Goal: Information Seeking & Learning: Learn about a topic

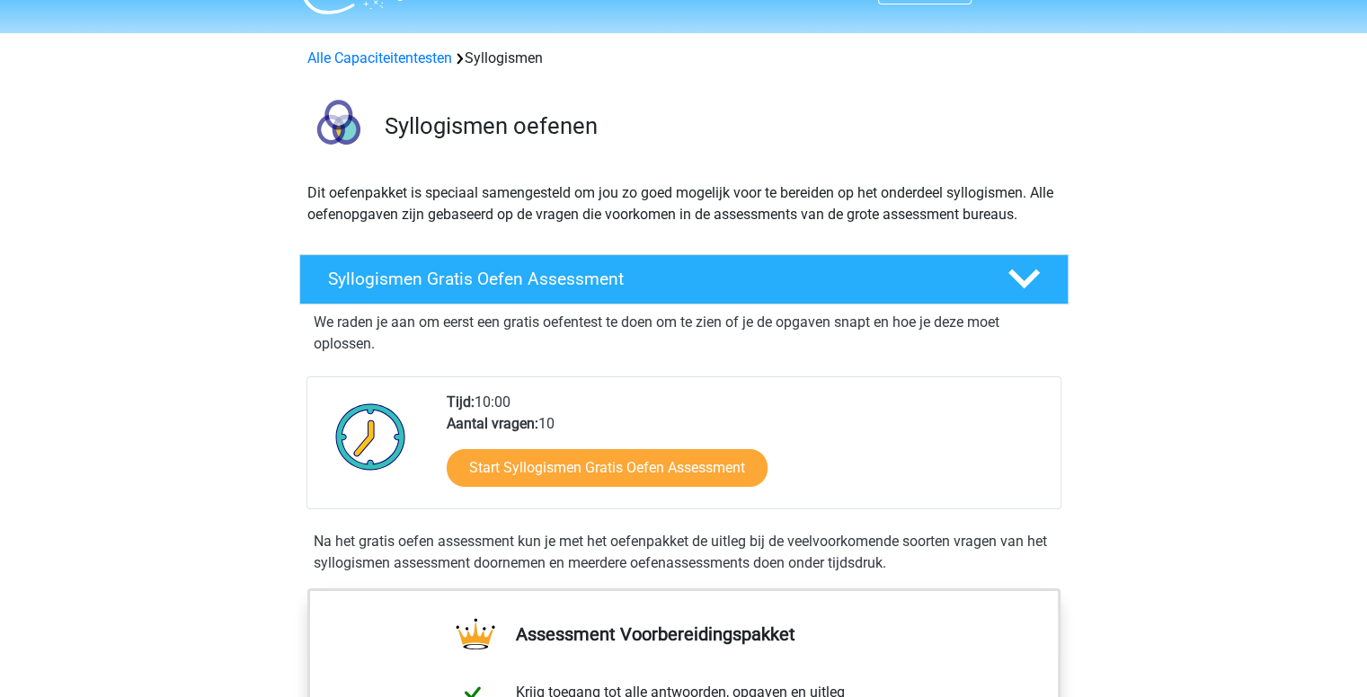
scroll to position [43, 0]
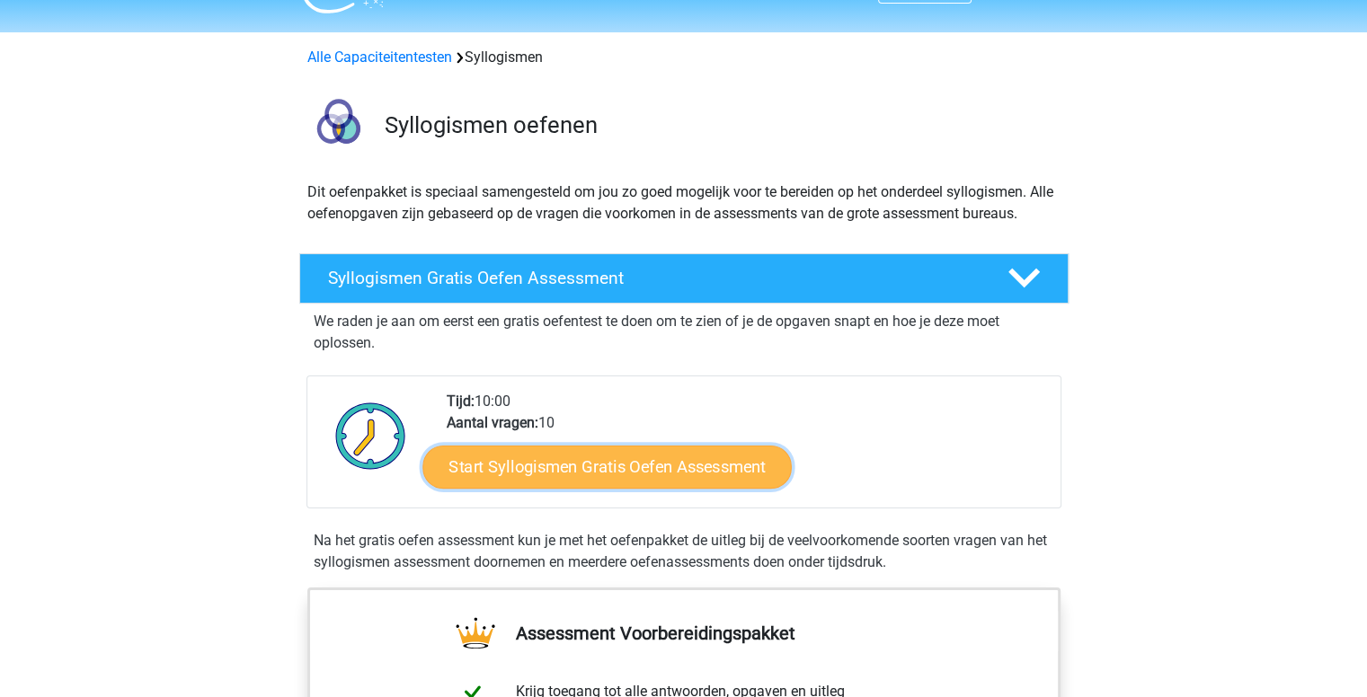
click at [476, 445] on link "Start Syllogismen Gratis Oefen Assessment" at bounding box center [606, 466] width 369 height 43
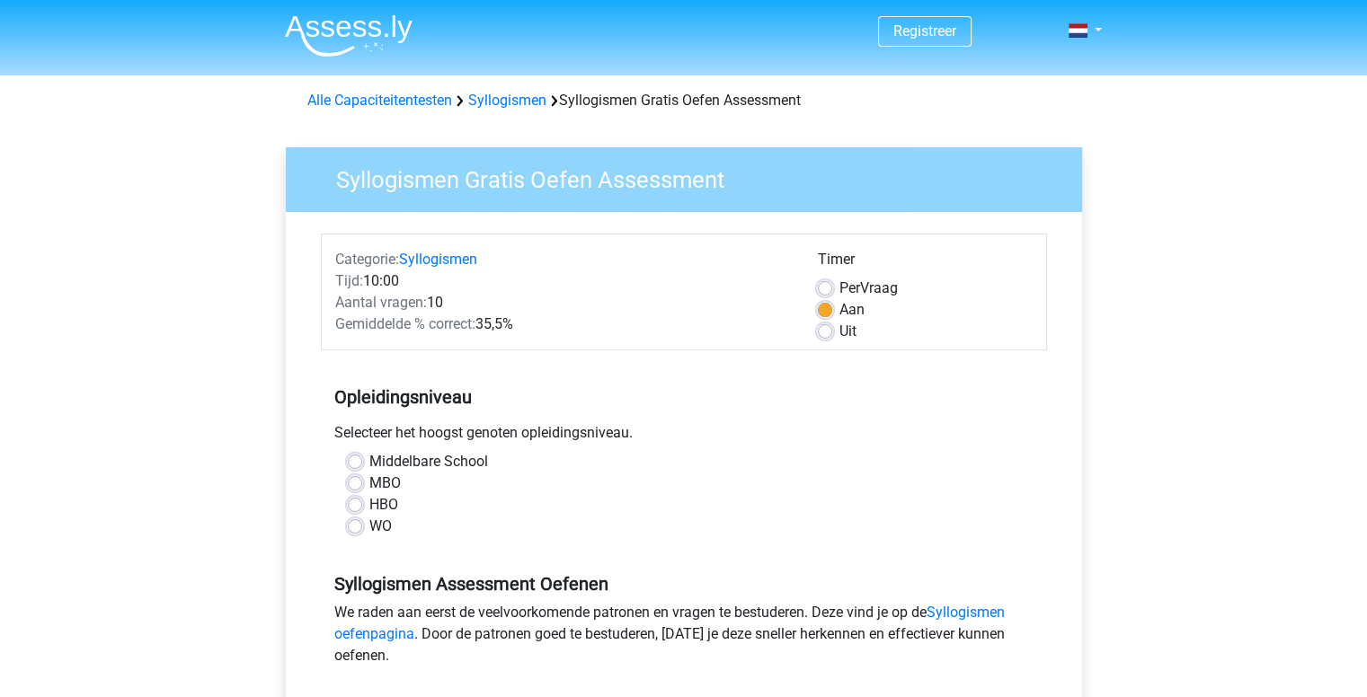
click at [369, 516] on label "WO" at bounding box center [380, 527] width 22 height 22
click at [348, 516] on input "WO" at bounding box center [355, 525] width 14 height 18
radio input "true"
drag, startPoint x: 827, startPoint y: 251, endPoint x: 829, endPoint y: 267, distance: 16.4
click at [829, 267] on div "Timer Per Vraag Aan Uit" at bounding box center [925, 295] width 242 height 93
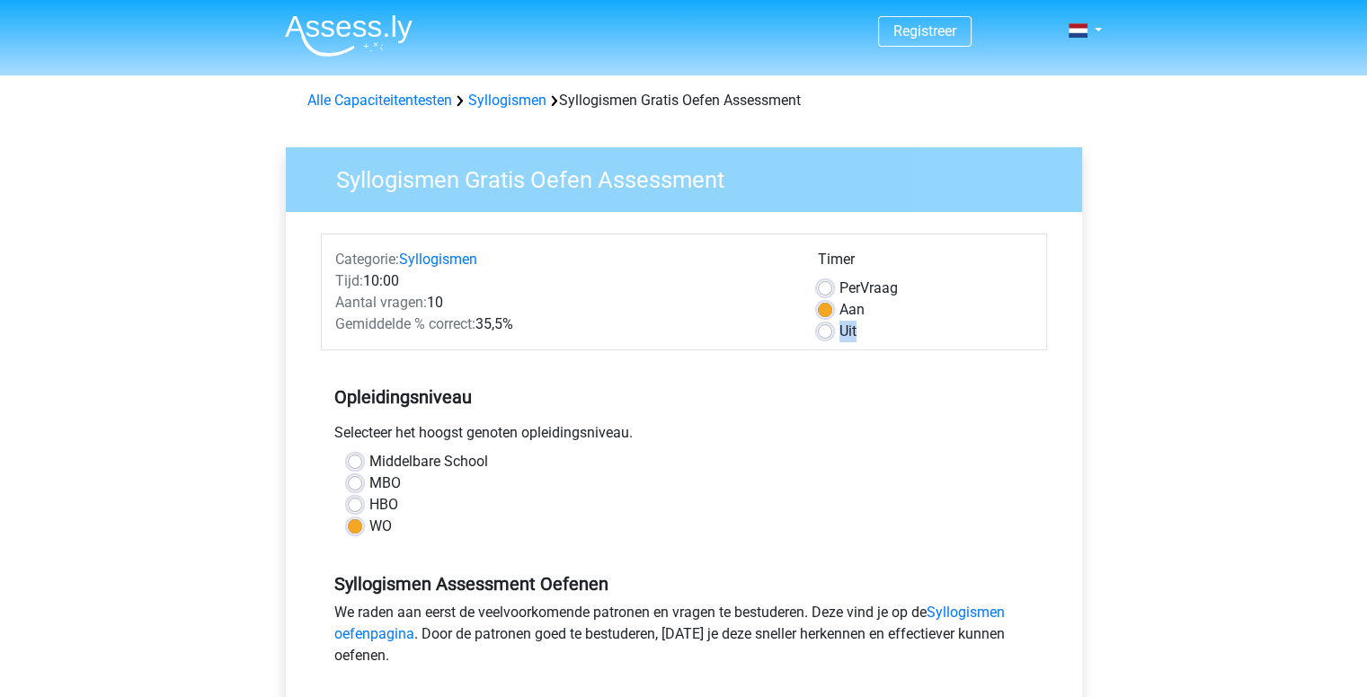
click at [839, 321] on label "Uit" at bounding box center [847, 332] width 17 height 22
click at [829, 321] on input "Uit" at bounding box center [825, 330] width 14 height 18
radio input "true"
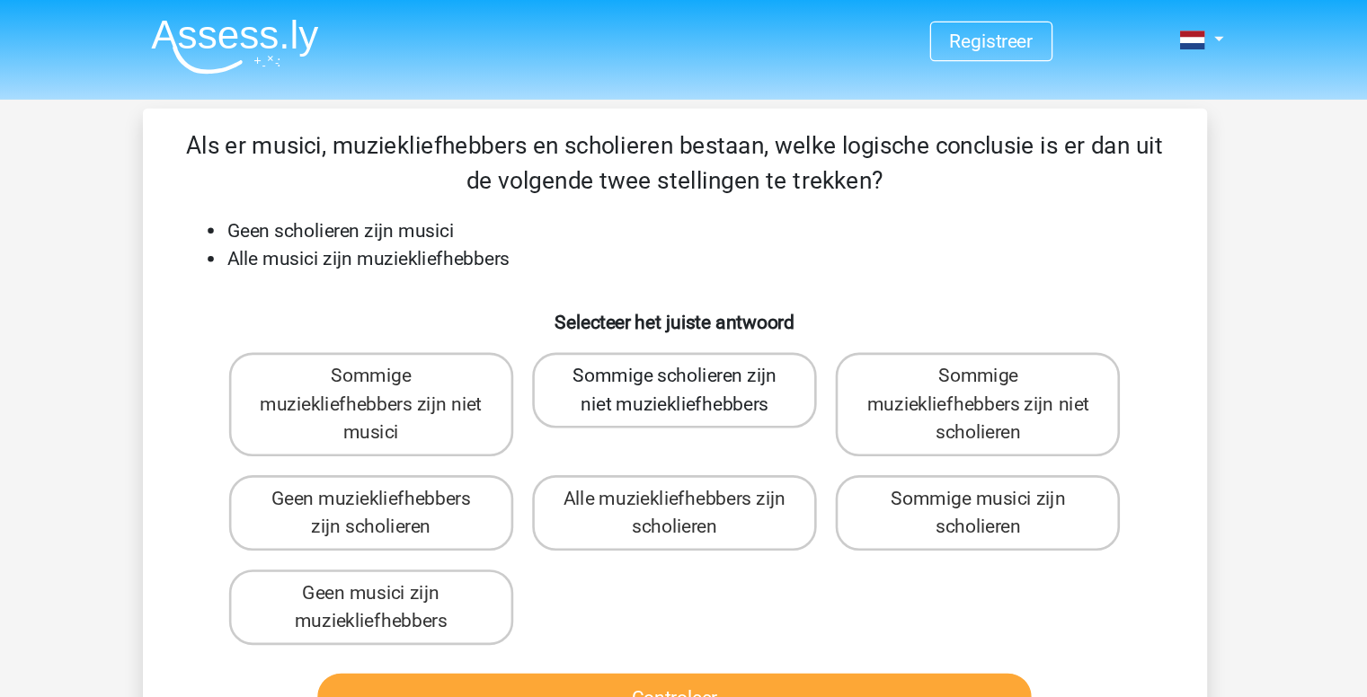
click at [775, 269] on label "Sommige scholieren zijn niet muziekliefhebbers" at bounding box center [683, 298] width 217 height 58
click at [695, 287] on input "Sommige scholieren zijn niet muziekliefhebbers" at bounding box center [689, 293] width 12 height 12
radio input "true"
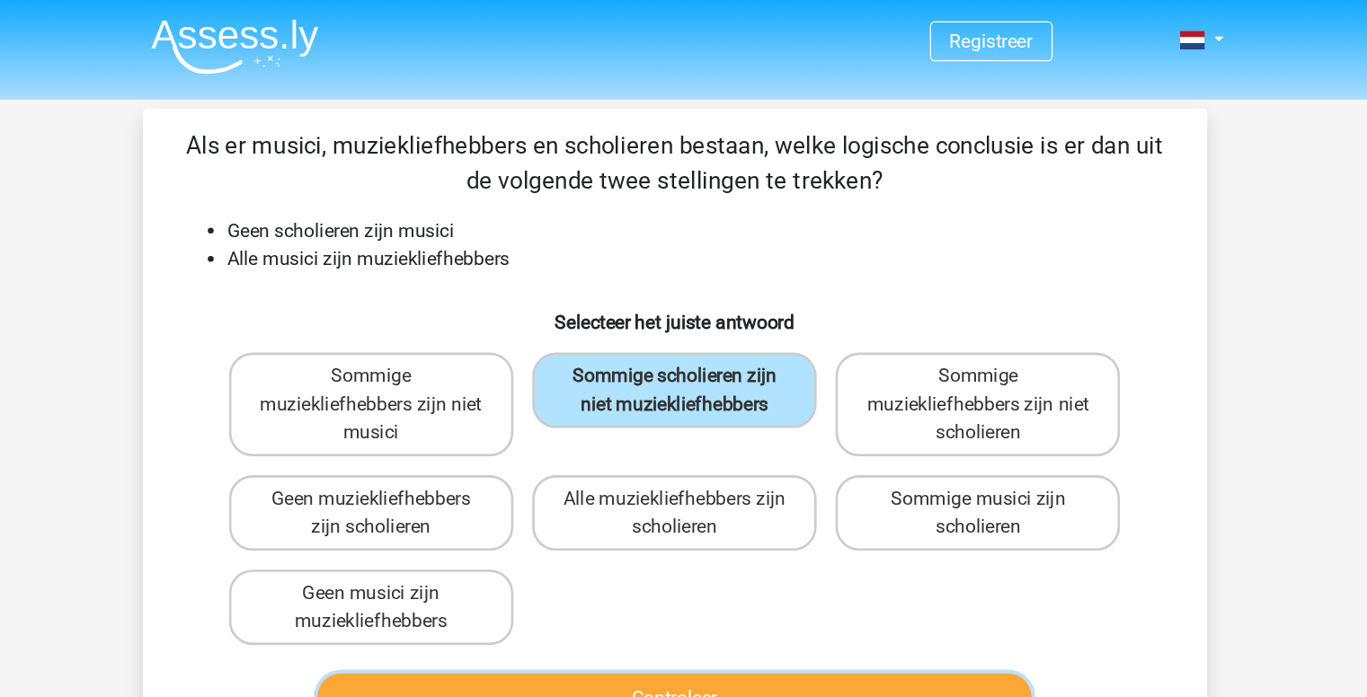
click at [731, 513] on button "Controleer" at bounding box center [684, 532] width 544 height 38
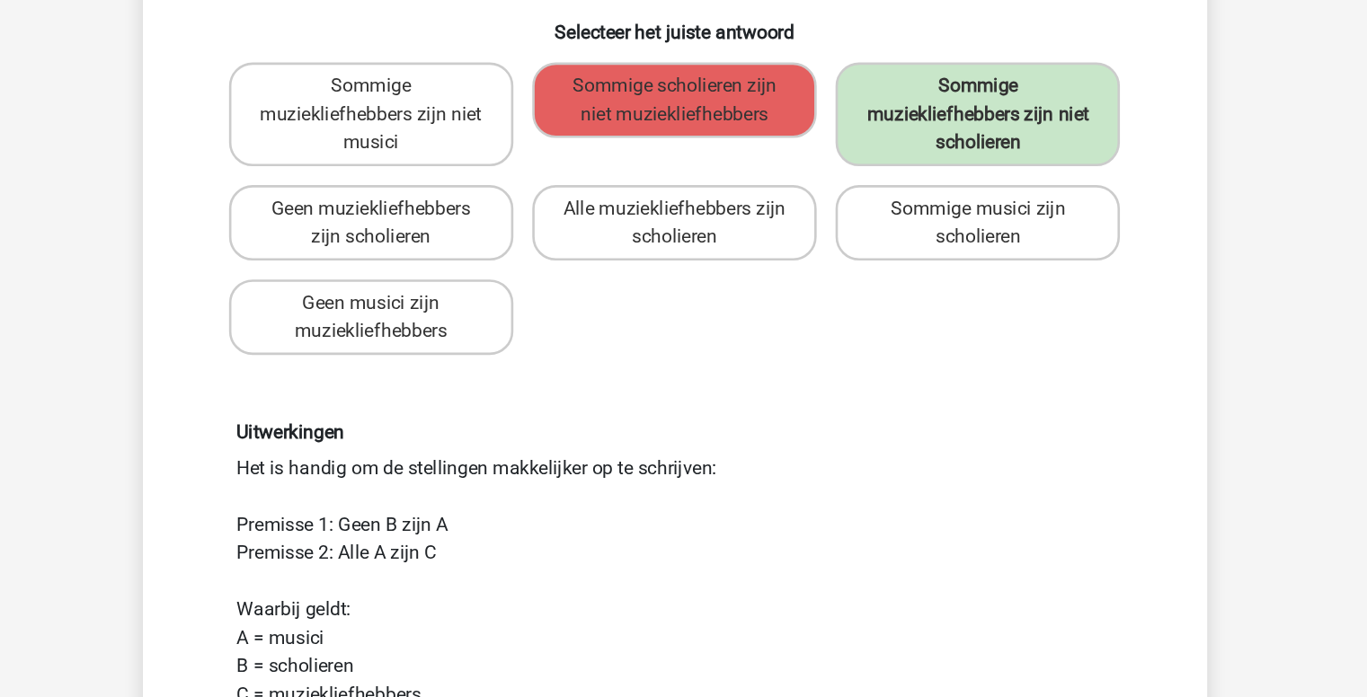
scroll to position [58, 0]
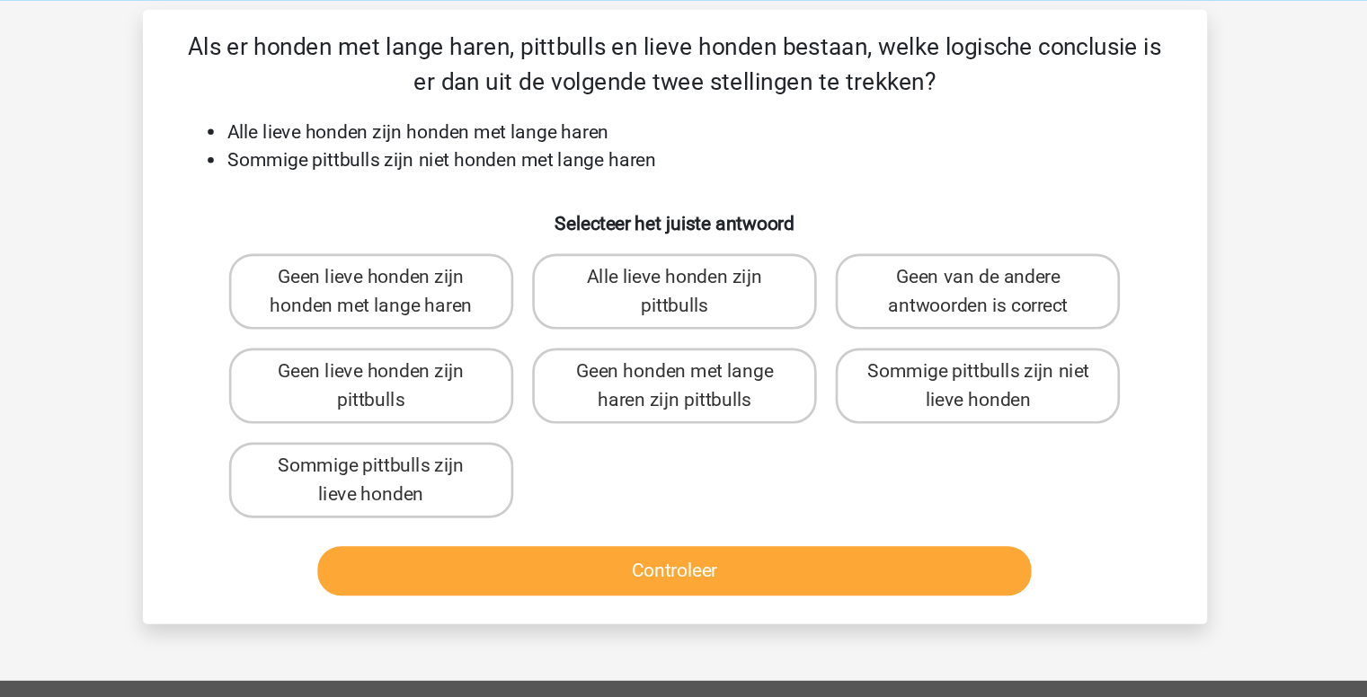
scroll to position [0, 0]
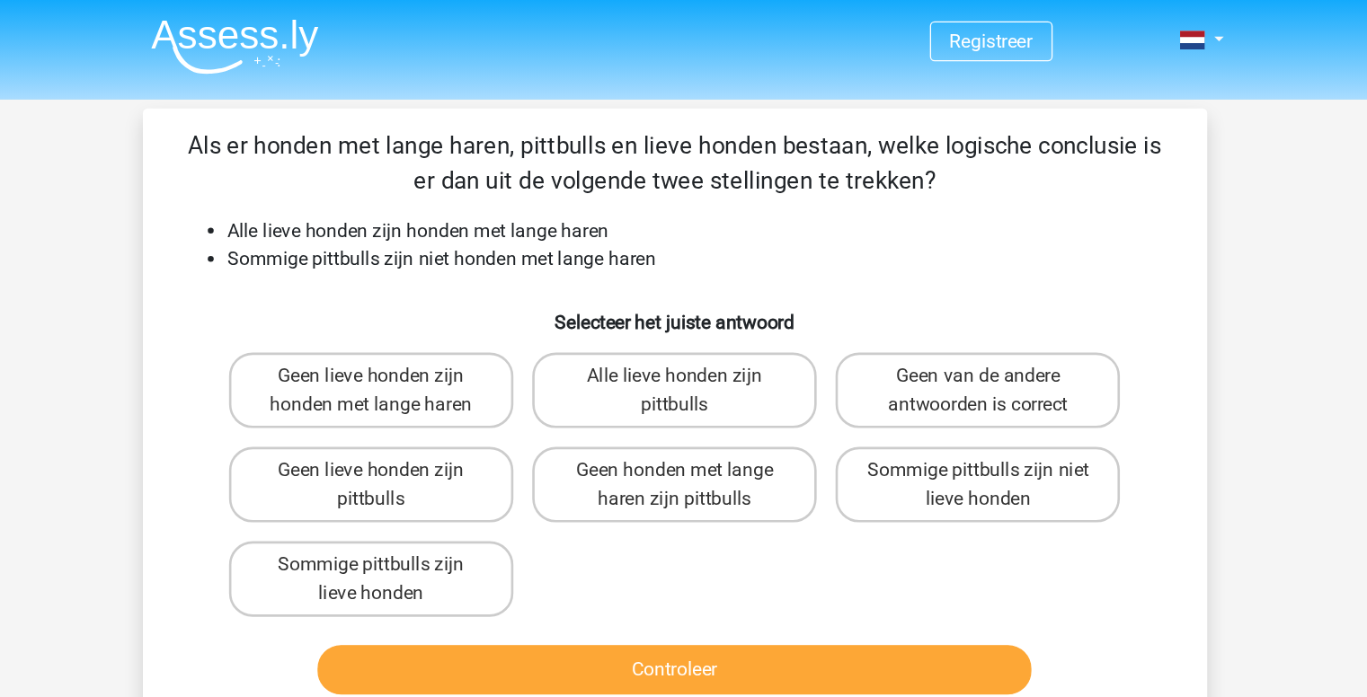
click at [675, 342] on div "Geen lieve honden zijn honden met lange haren Alle lieve honden zijn pittbulls …" at bounding box center [684, 369] width 694 height 216
click at [853, 341] on label "Sommige pittbulls zijn niet lieve honden" at bounding box center [914, 370] width 217 height 58
click at [915, 359] on input "Sommige pittbulls zijn niet lieve honden" at bounding box center [921, 365] width 12 height 12
radio input "true"
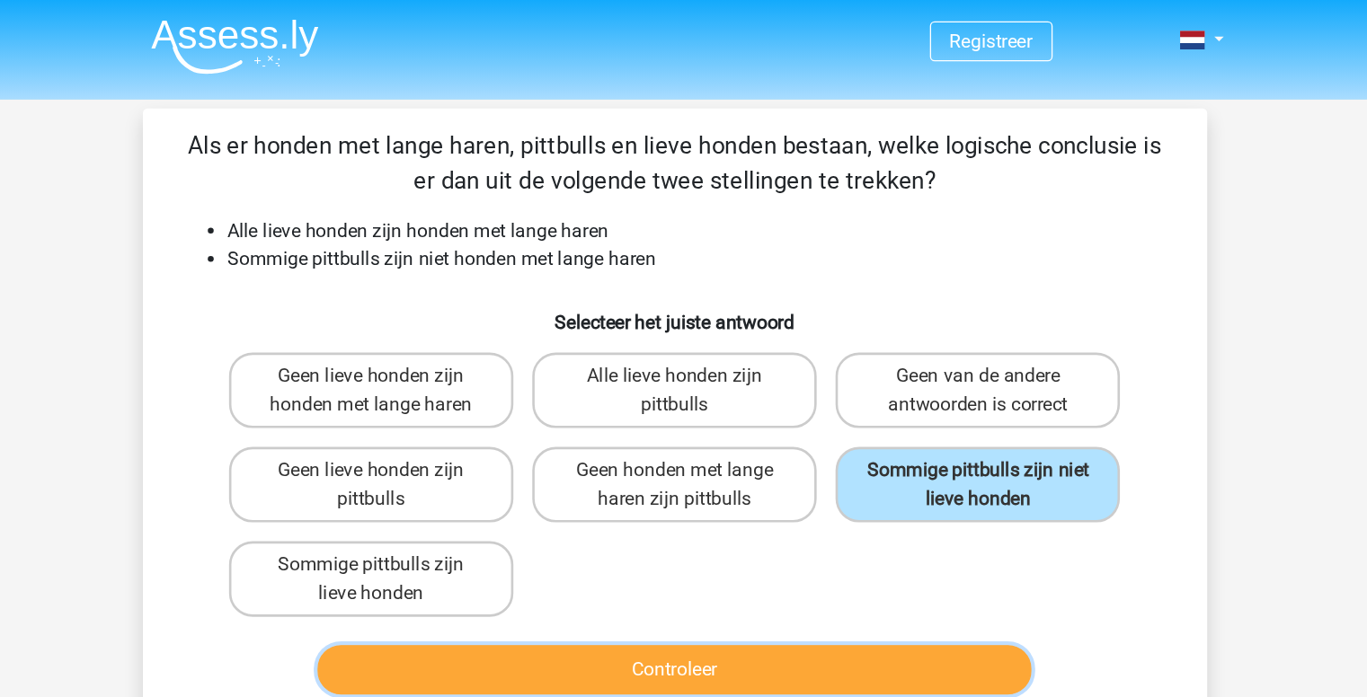
click at [801, 491] on button "Controleer" at bounding box center [684, 510] width 544 height 38
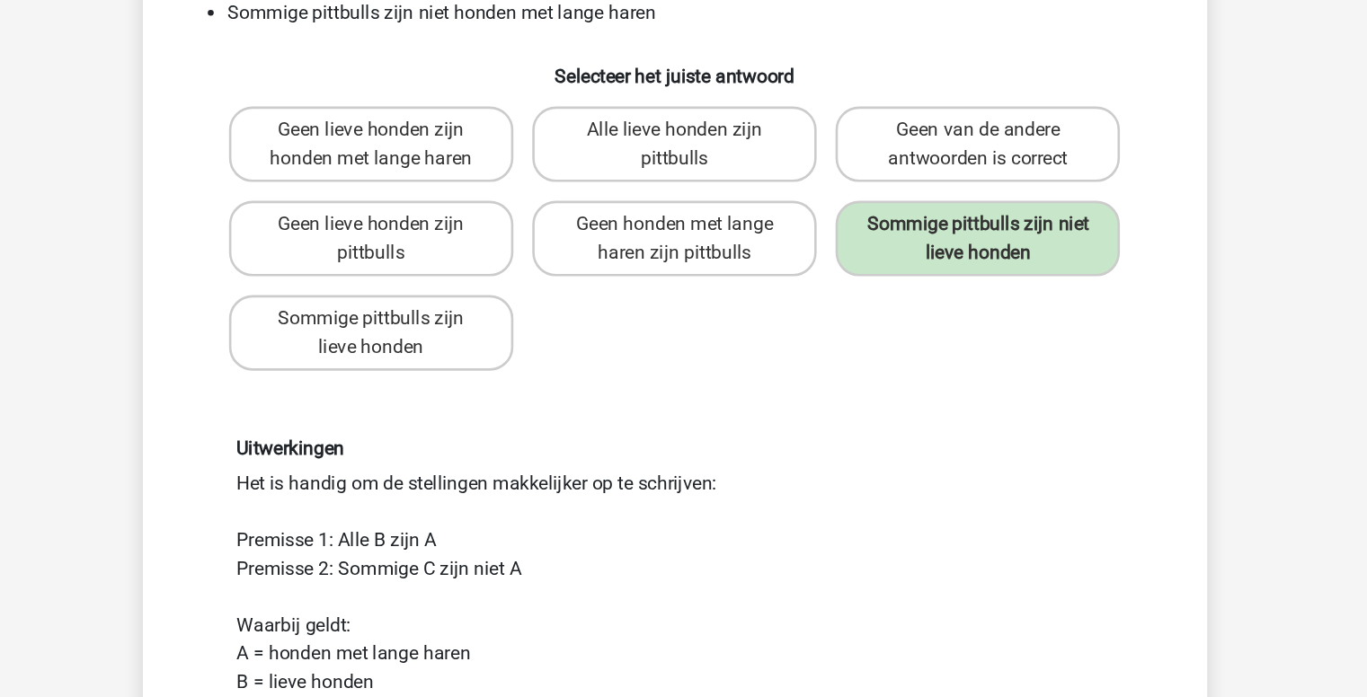
scroll to position [50, 0]
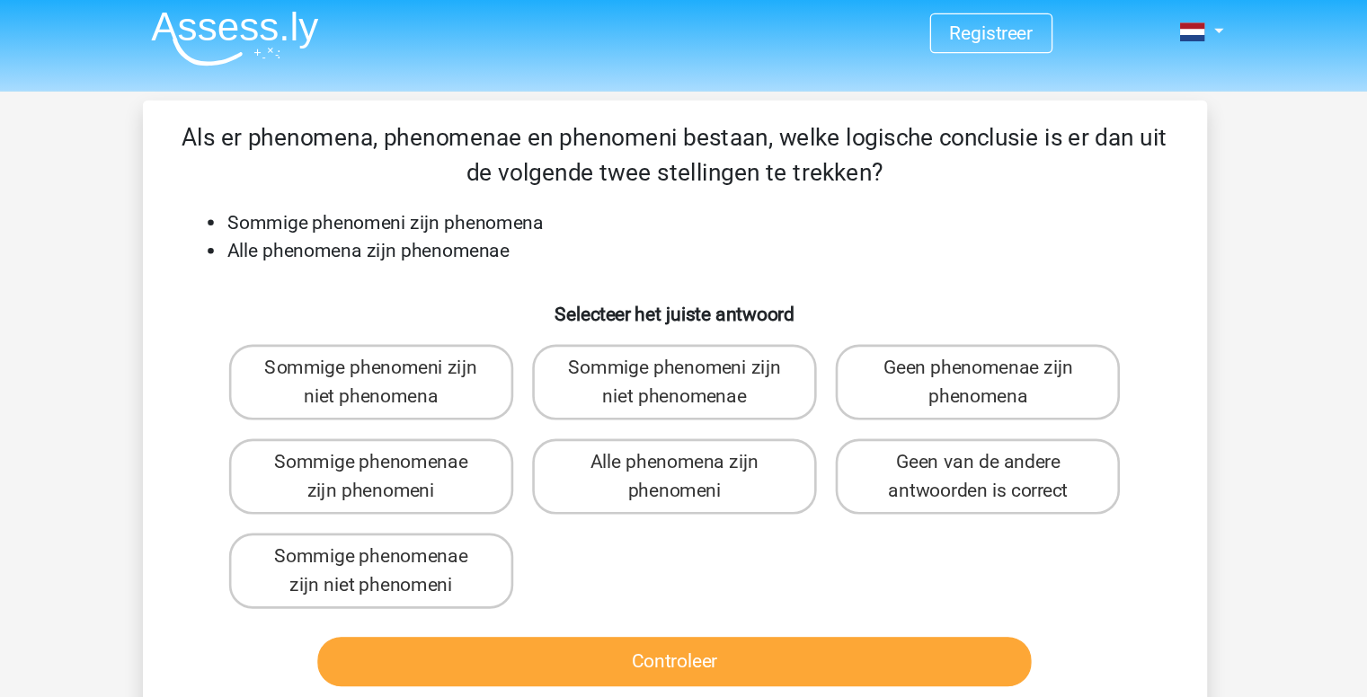
scroll to position [0, 0]
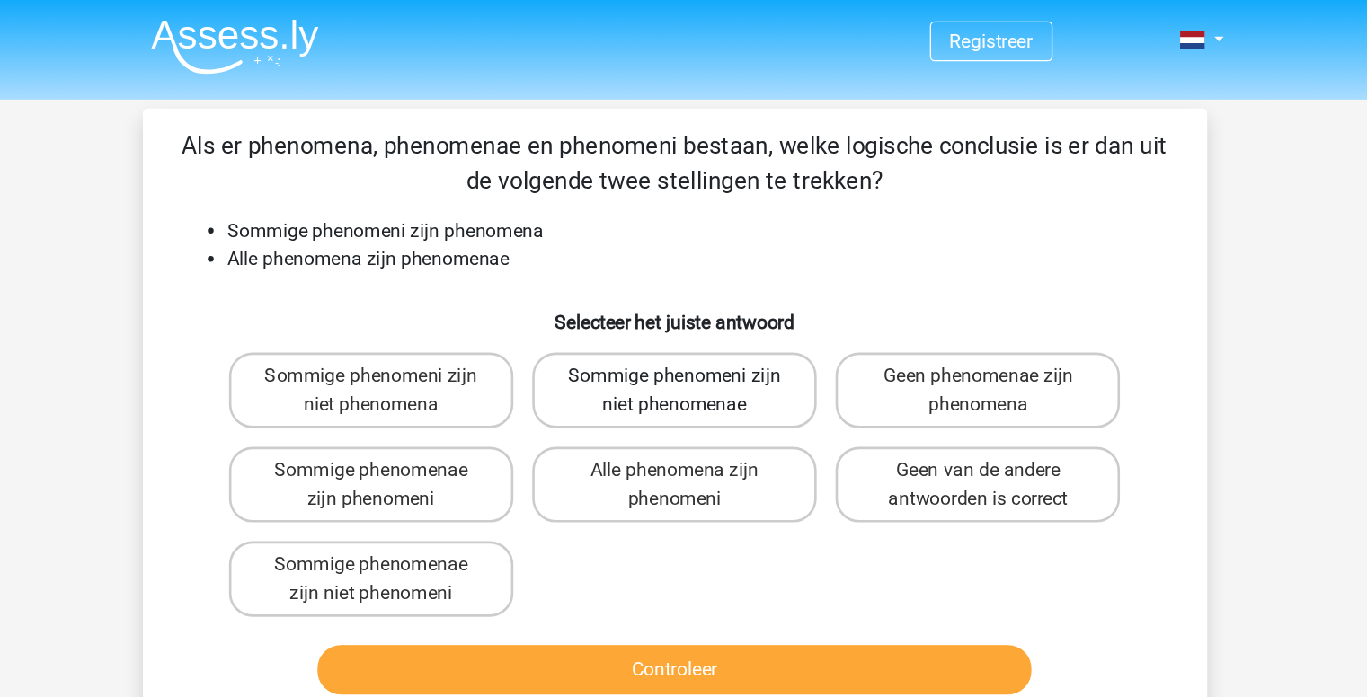
click at [603, 269] on label "Sommige phenomeni zijn niet phenomenae" at bounding box center [683, 298] width 217 height 58
click at [683, 287] on input "Sommige phenomeni zijn niet phenomenae" at bounding box center [689, 293] width 12 height 12
radio input "true"
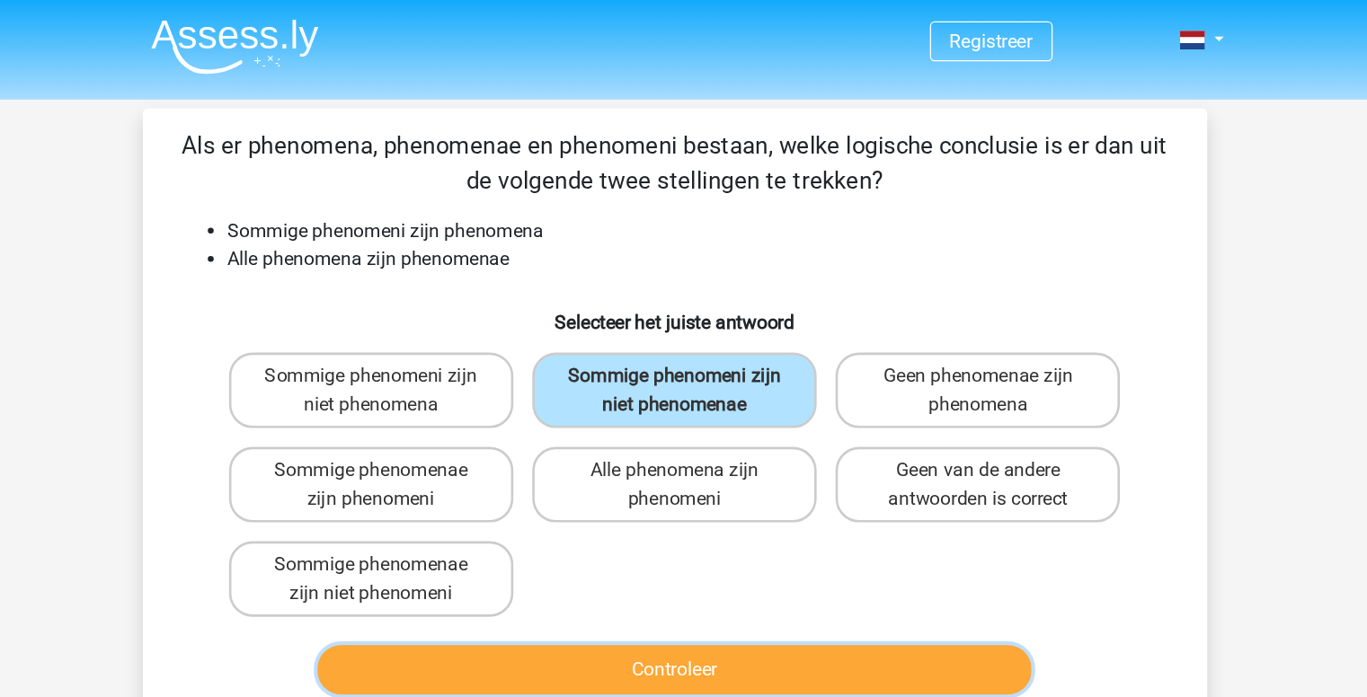
click at [585, 491] on button "Controleer" at bounding box center [684, 510] width 544 height 38
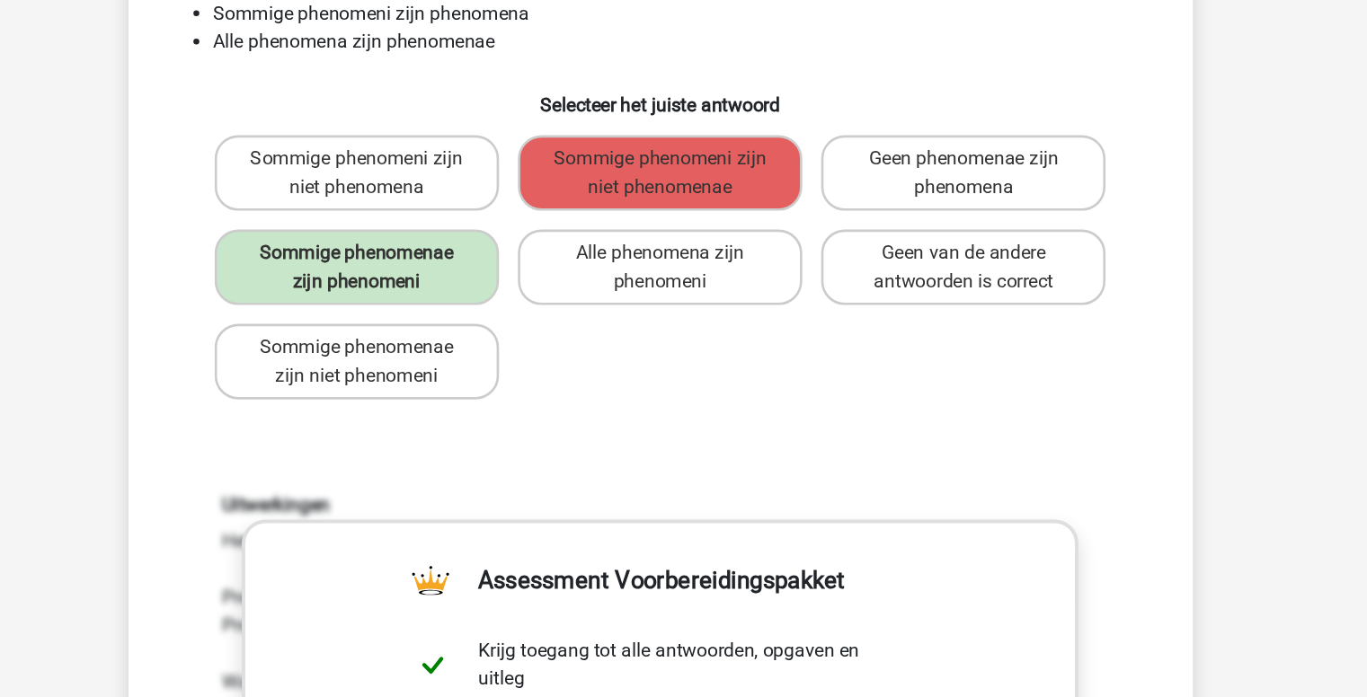
scroll to position [33, 0]
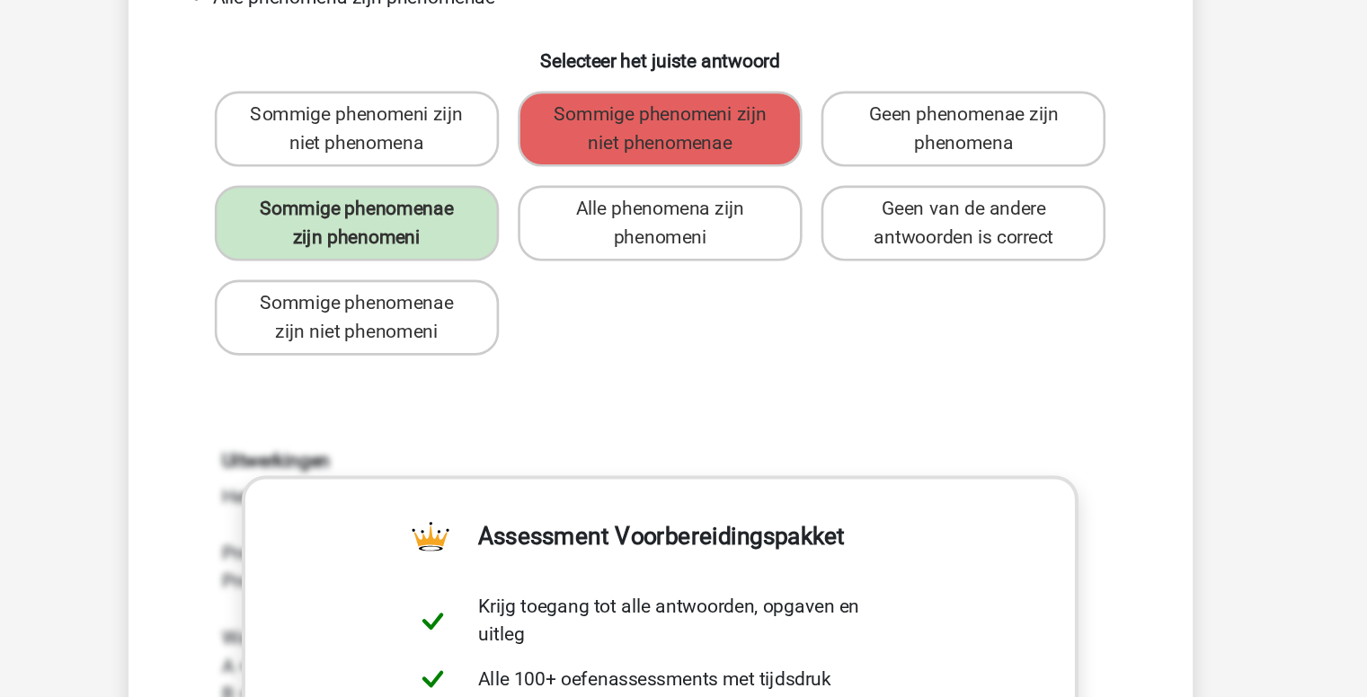
click at [682, 509] on h6 "Uitwerkingen" at bounding box center [683, 517] width 667 height 17
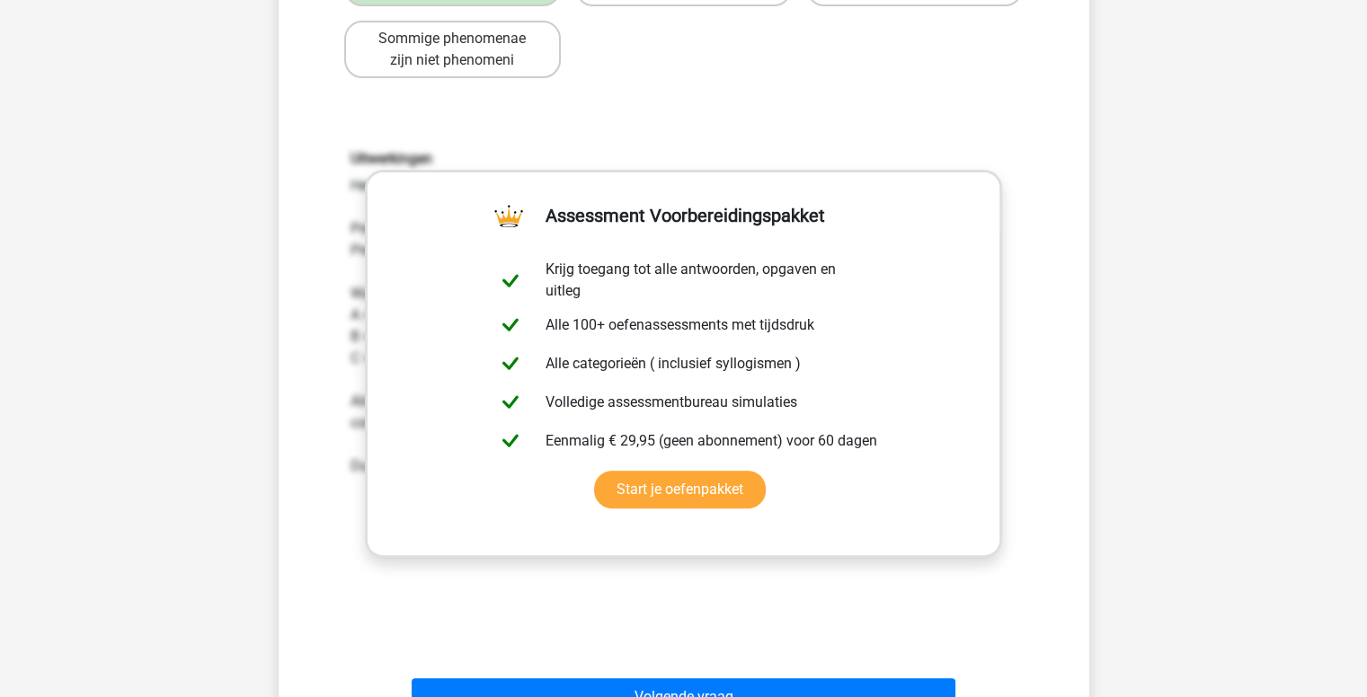
scroll to position [392, 0]
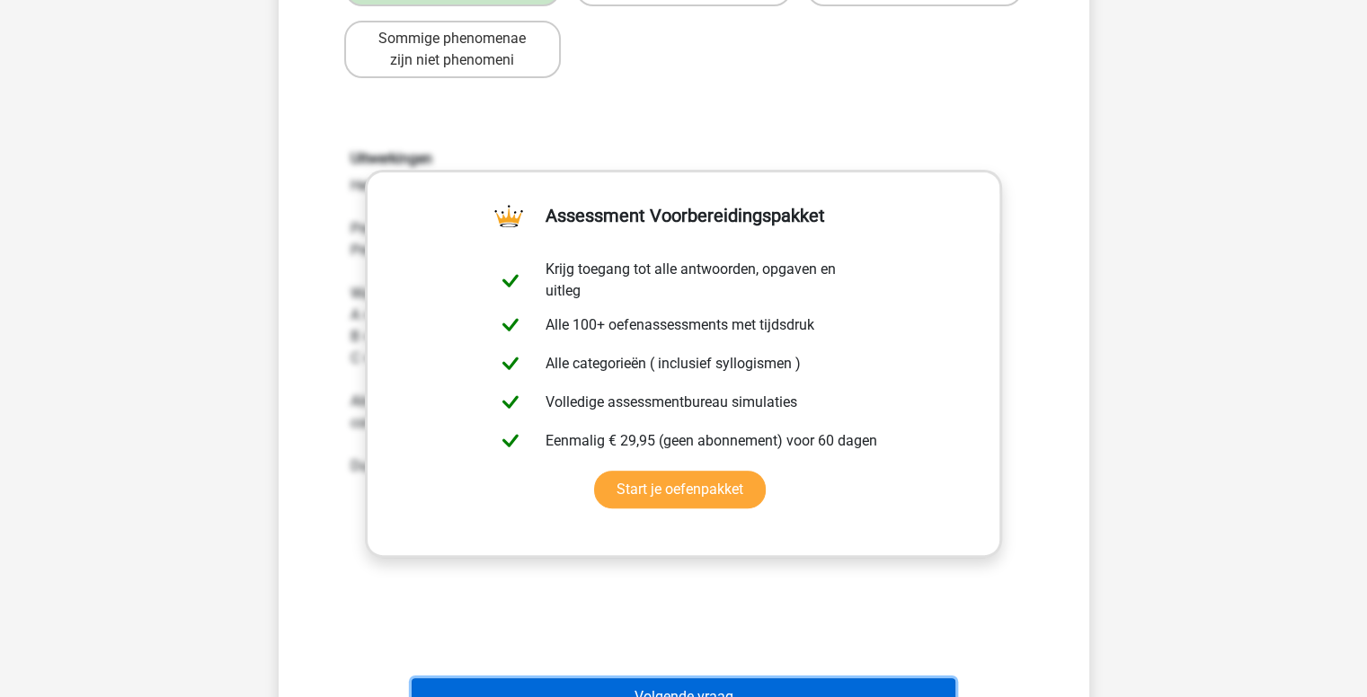
click at [515, 678] on button "Volgende vraag" at bounding box center [684, 697] width 544 height 38
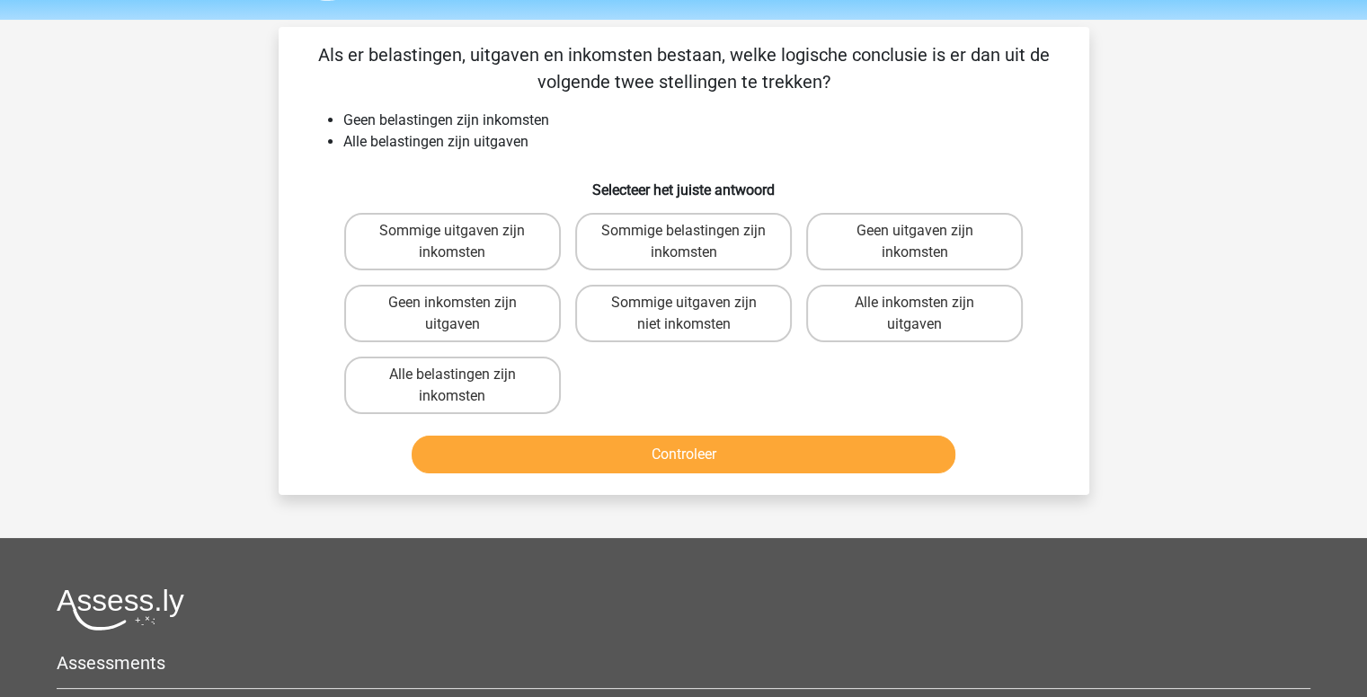
scroll to position [0, 0]
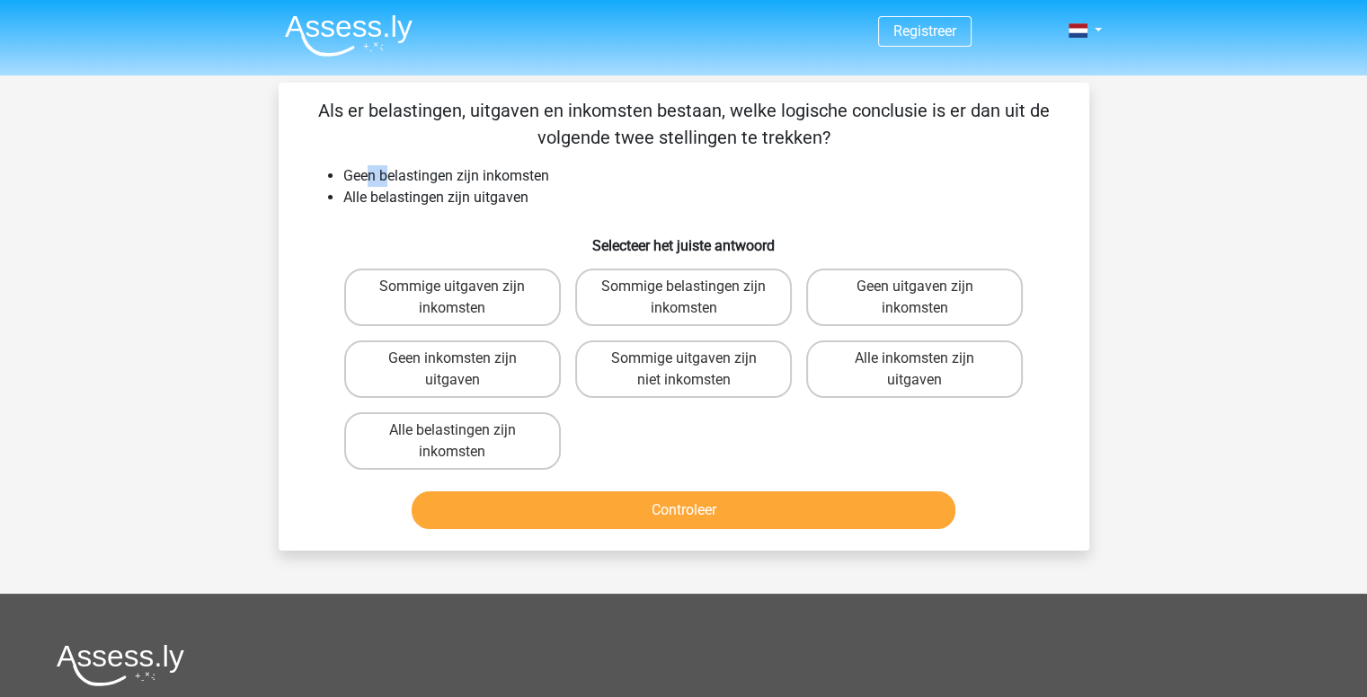
drag, startPoint x: 347, startPoint y: 125, endPoint x: 360, endPoint y: 125, distance: 13.5
click at [360, 165] on li "Geen belastingen zijn inkomsten" at bounding box center [701, 176] width 717 height 22
click at [429, 341] on label "Geen inkomsten zijn uitgaven" at bounding box center [452, 370] width 217 height 58
click at [452, 359] on input "Geen inkomsten zijn uitgaven" at bounding box center [458, 365] width 12 height 12
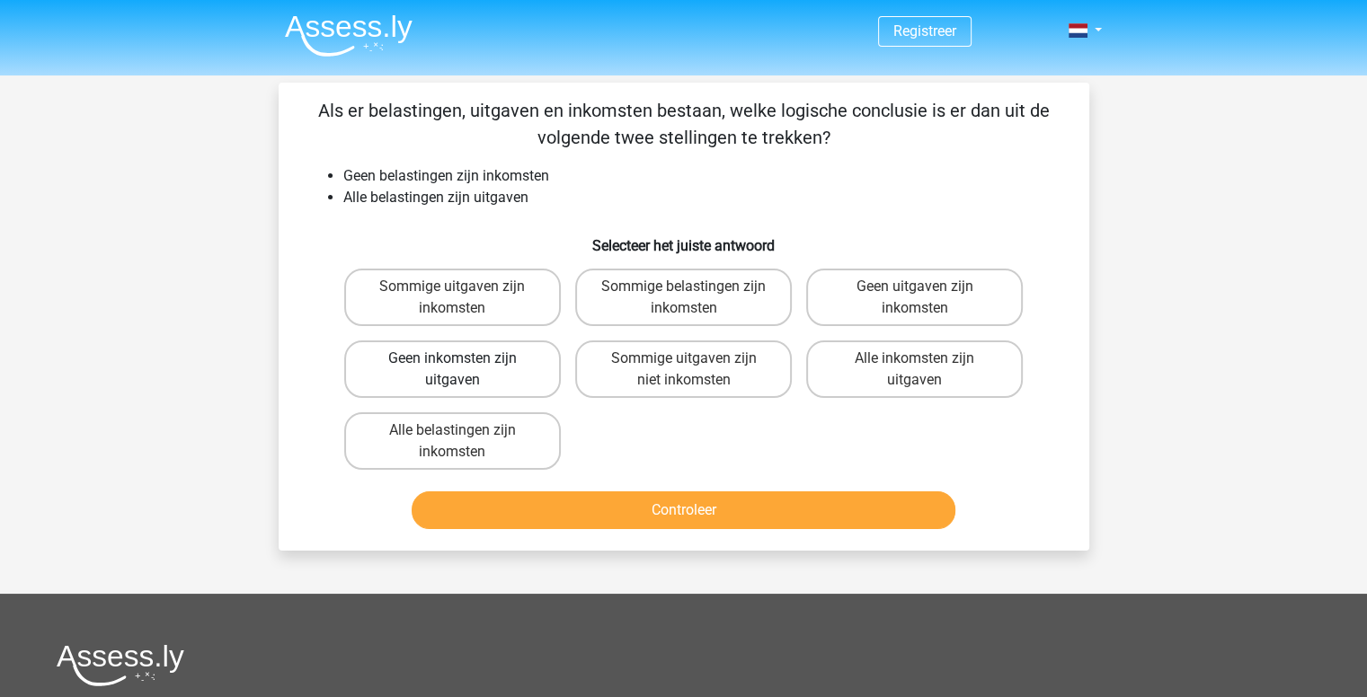
radio input "true"
click at [923, 269] on label "Geen uitgaven zijn inkomsten" at bounding box center [914, 298] width 217 height 58
click at [923, 287] on input "Geen uitgaven zijn inkomsten" at bounding box center [921, 293] width 12 height 12
radio input "true"
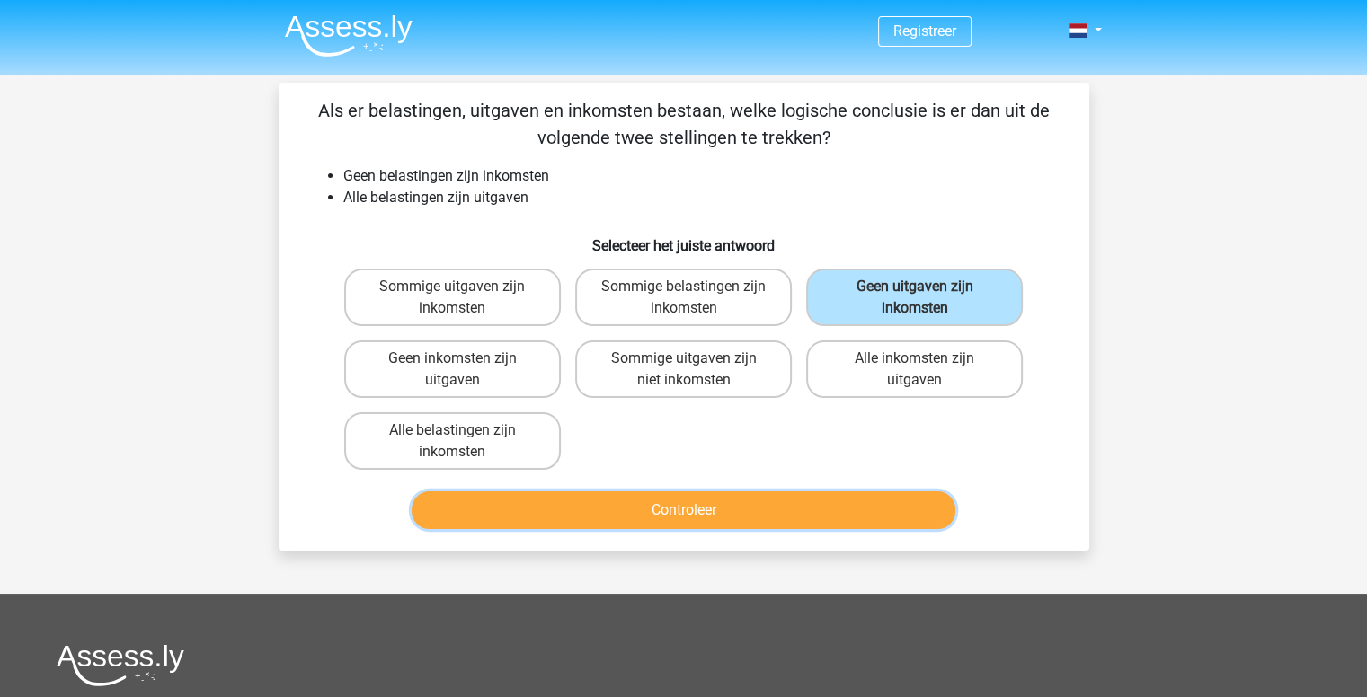
click at [835, 491] on button "Controleer" at bounding box center [684, 510] width 544 height 38
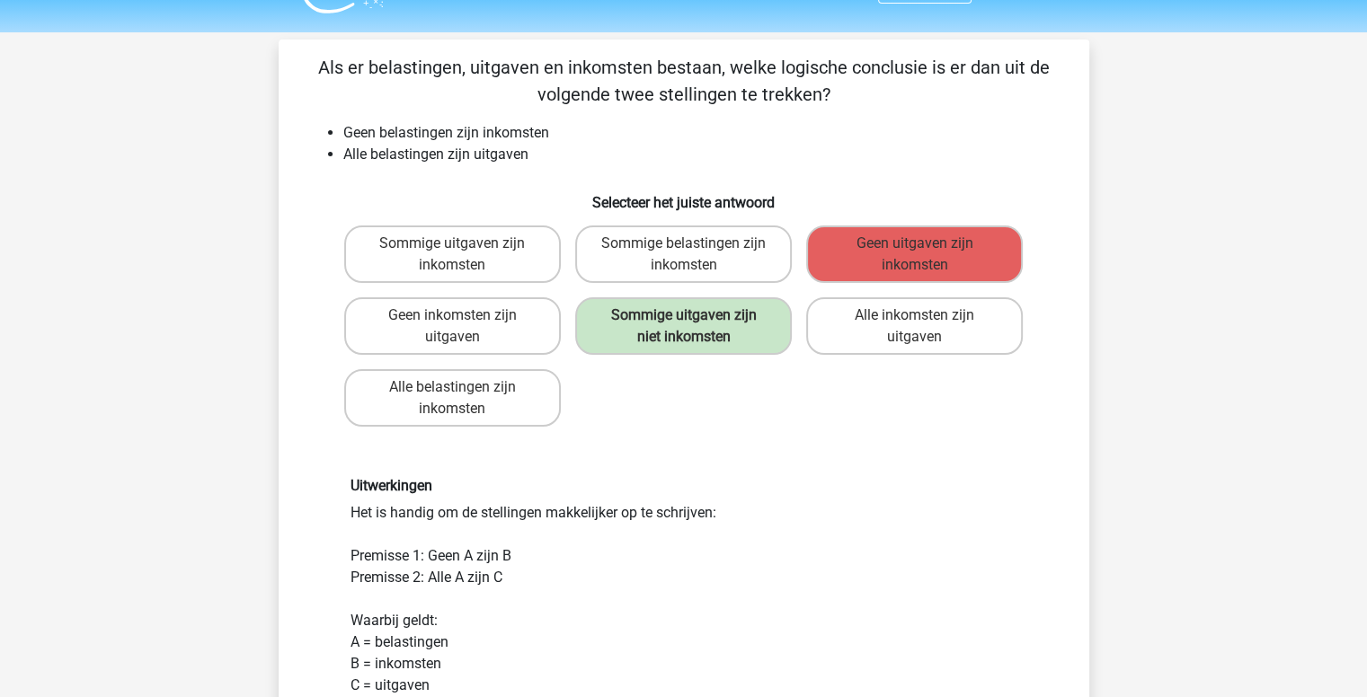
scroll to position [45, 0]
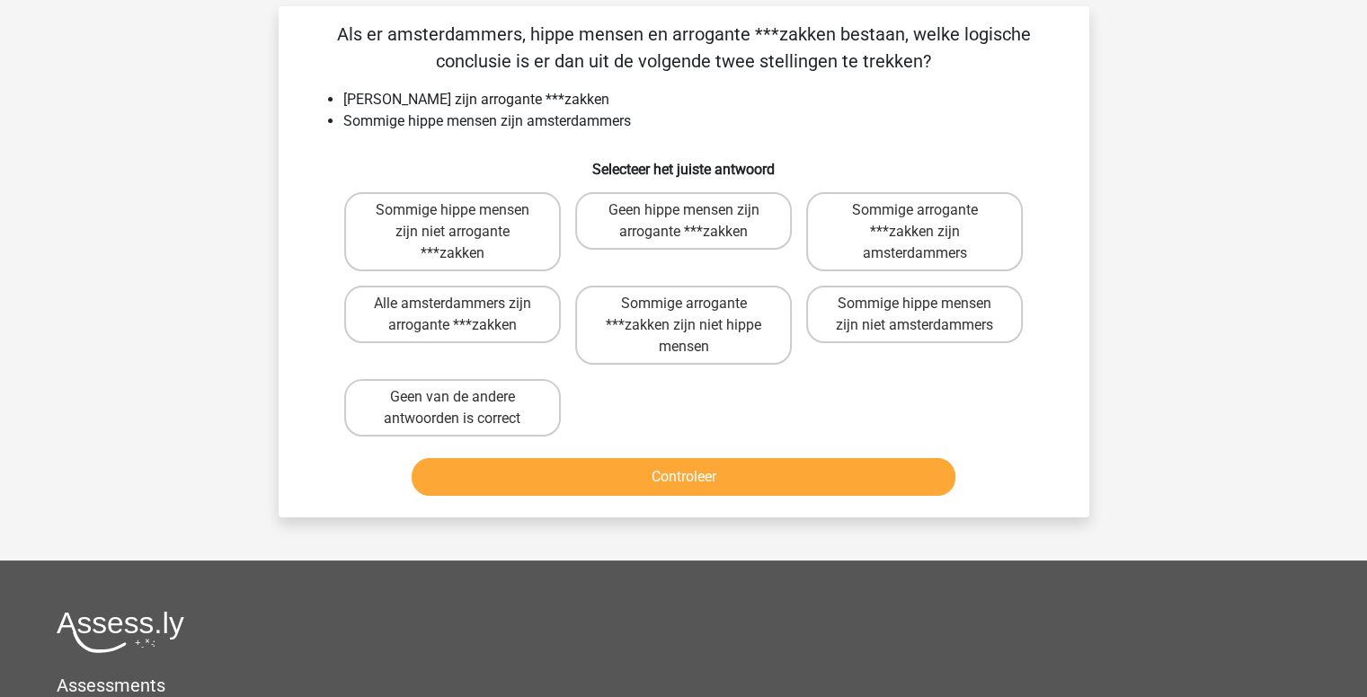
scroll to position [0, 0]
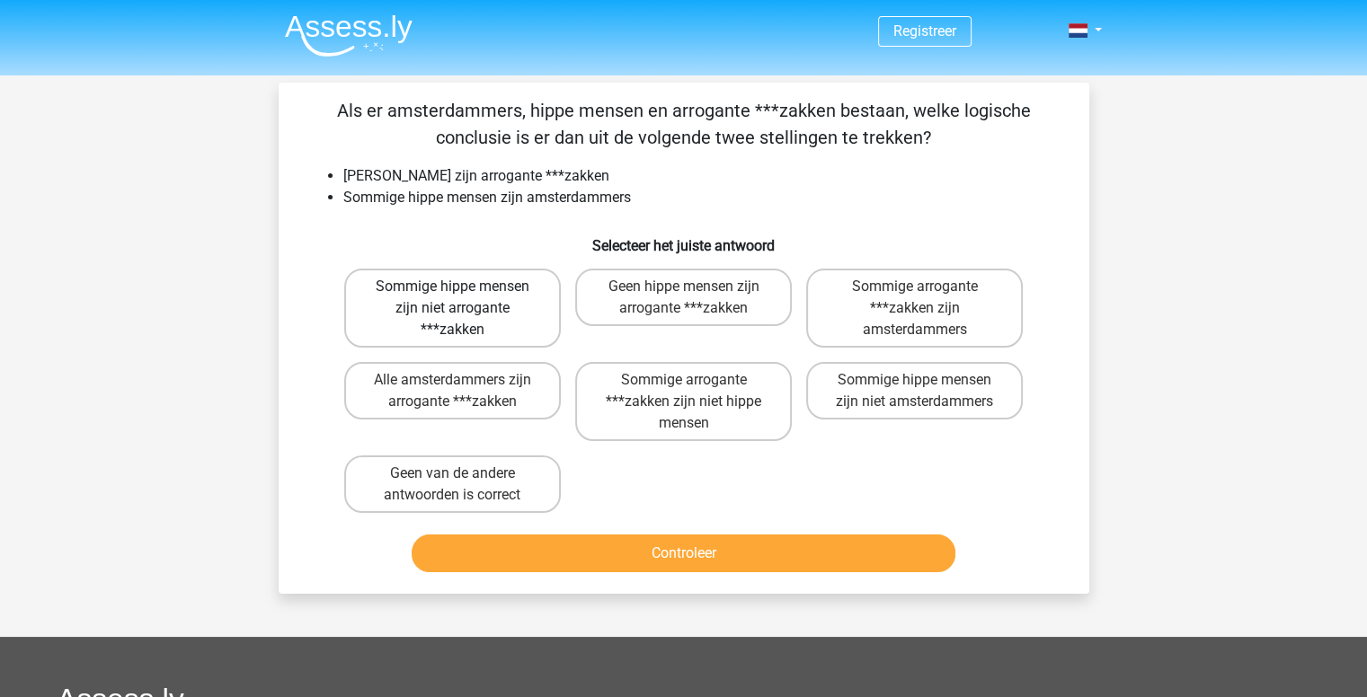
click at [500, 269] on label "Sommige hippe mensen zijn niet arrogante ***zakken" at bounding box center [452, 308] width 217 height 79
click at [464, 287] on input "Sommige hippe mensen zijn niet arrogante ***zakken" at bounding box center [458, 293] width 12 height 12
radio input "true"
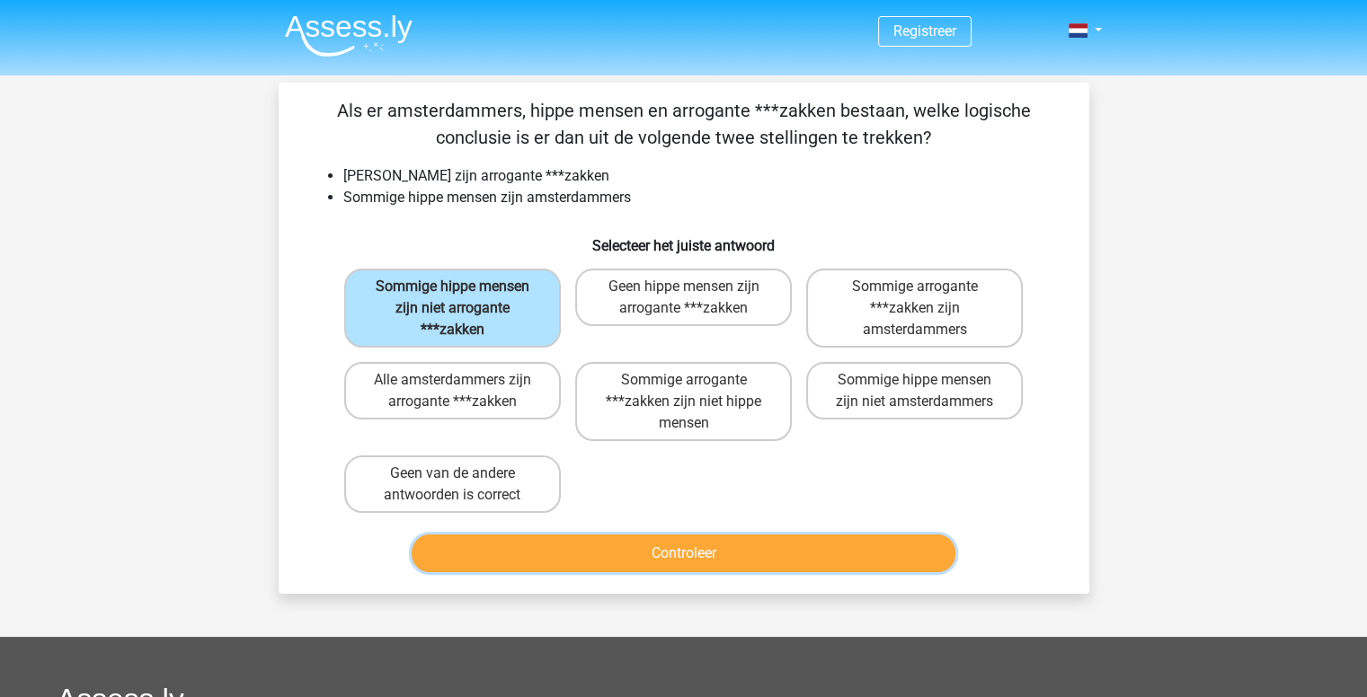
click at [509, 535] on button "Controleer" at bounding box center [684, 554] width 544 height 38
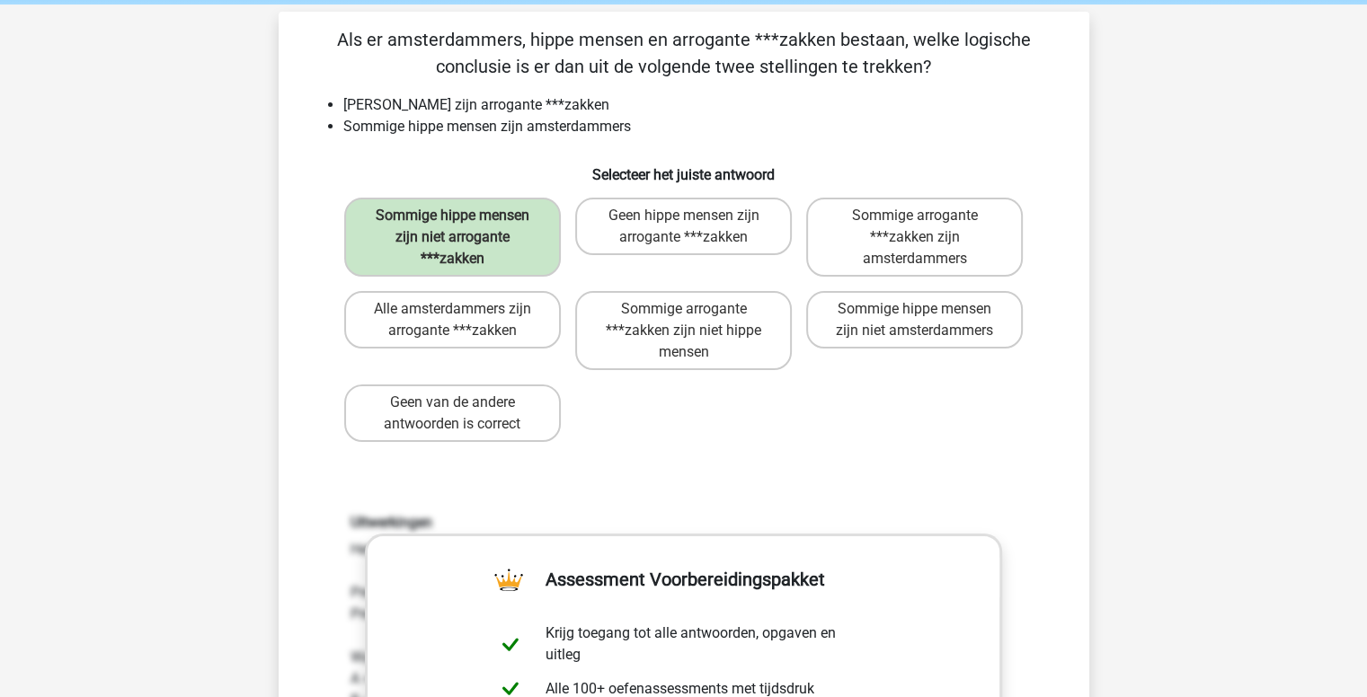
scroll to position [79, 0]
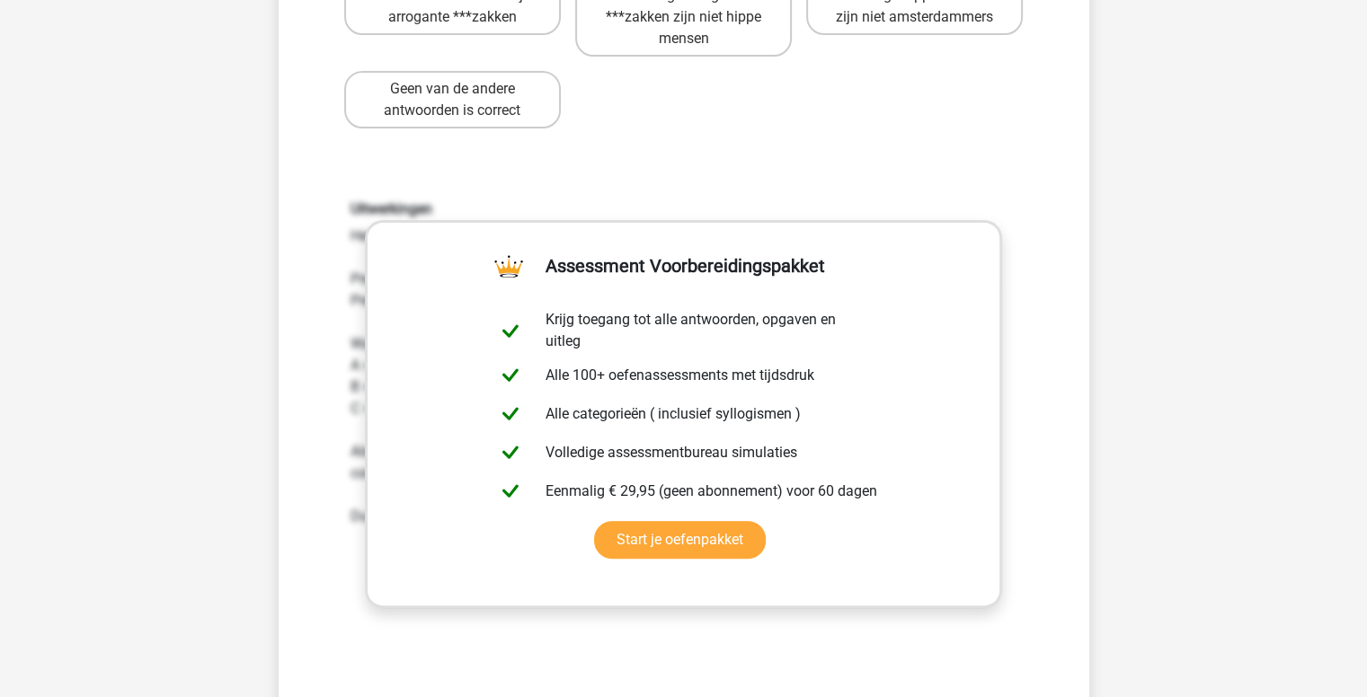
scroll to position [482, 0]
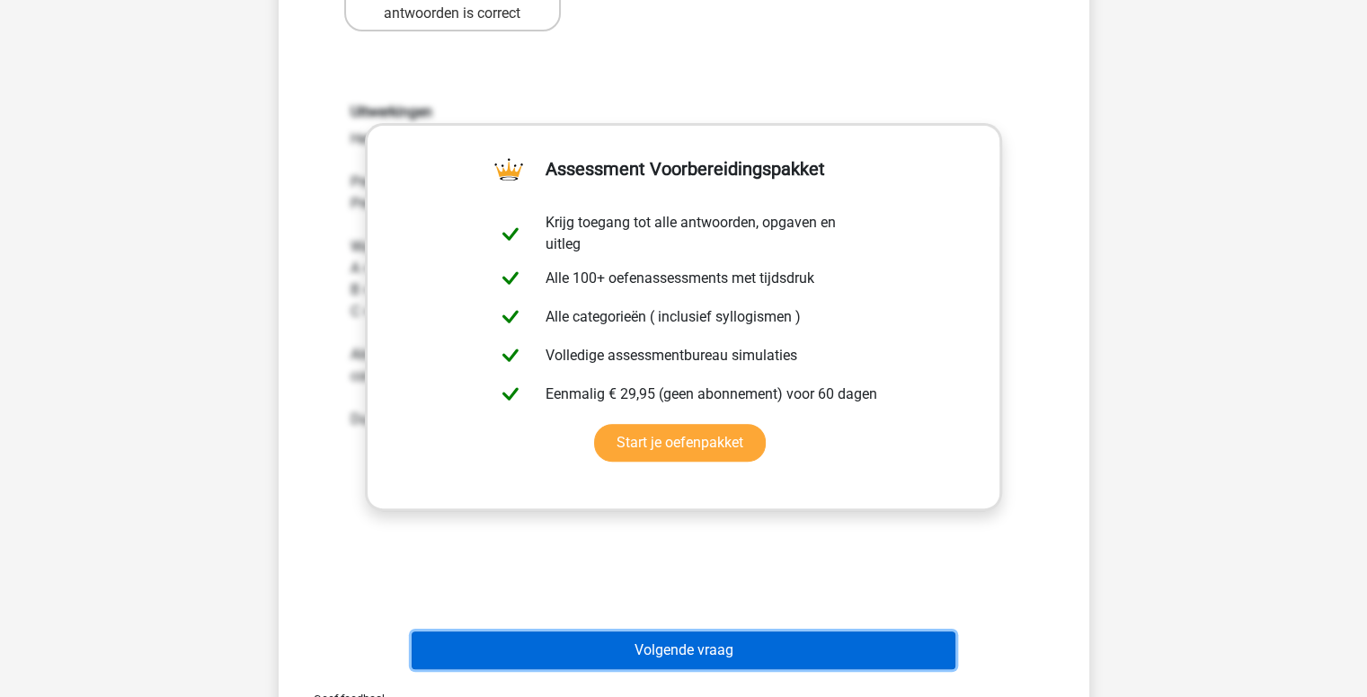
click at [670, 632] on button "Volgende vraag" at bounding box center [684, 651] width 544 height 38
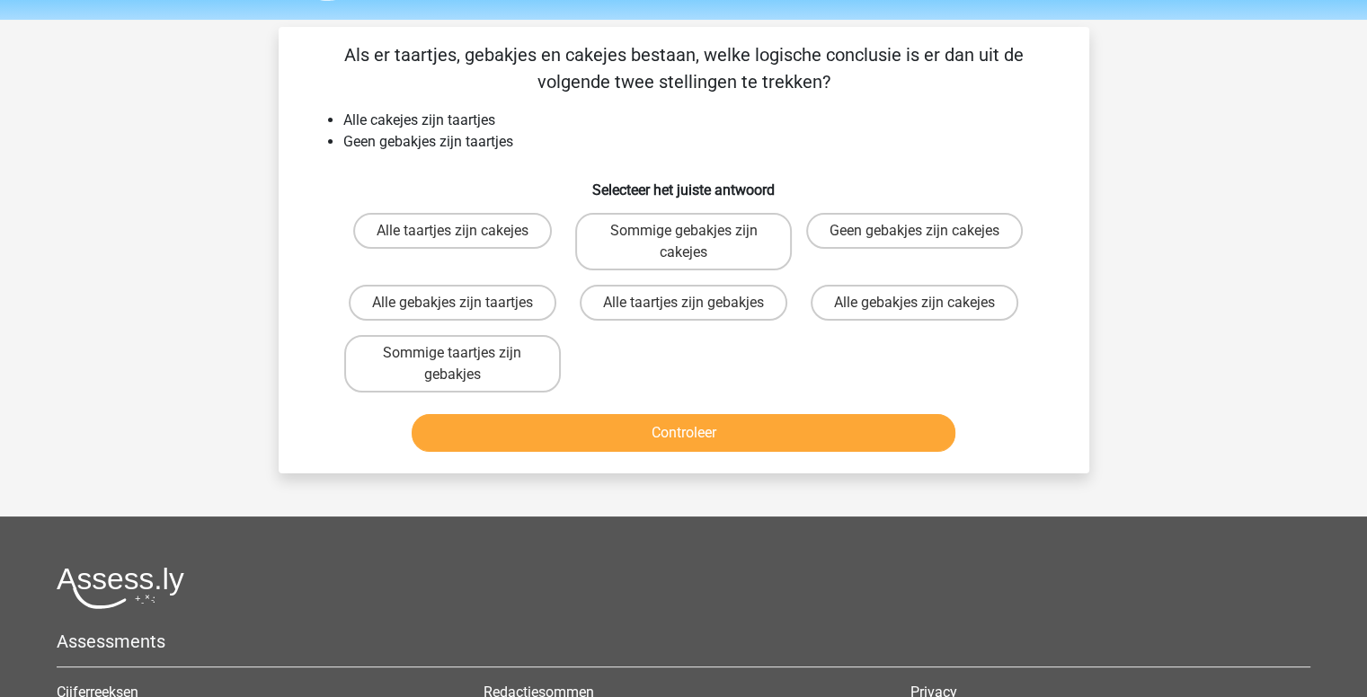
scroll to position [0, 0]
